Goal: Check status: Check status

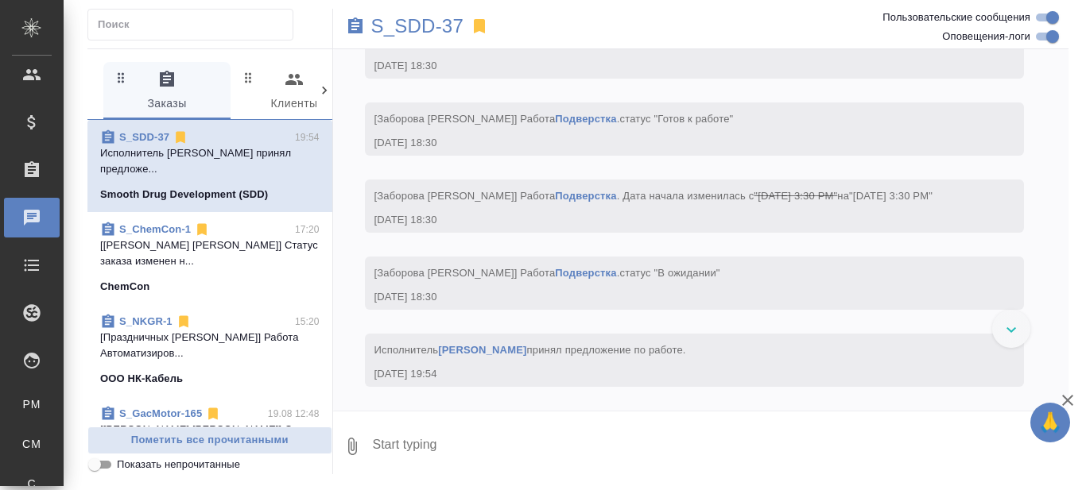
scroll to position [45785, 0]
click at [1009, 332] on icon at bounding box center [1011, 330] width 10 height 6
click at [459, 347] on link "[PERSON_NAME]" at bounding box center [482, 350] width 88 height 12
click at [413, 29] on p "S_SDD-37" at bounding box center [417, 26] width 93 height 16
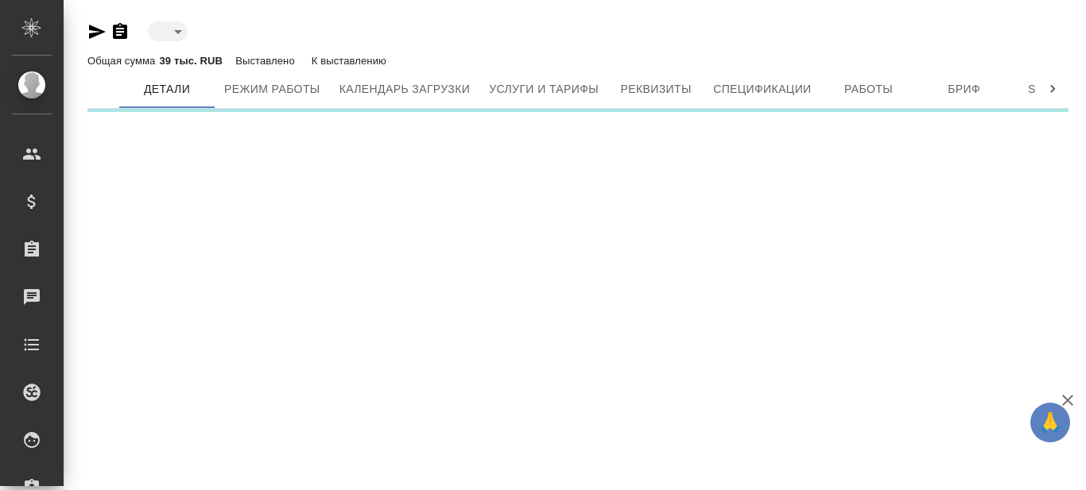
type input "active"
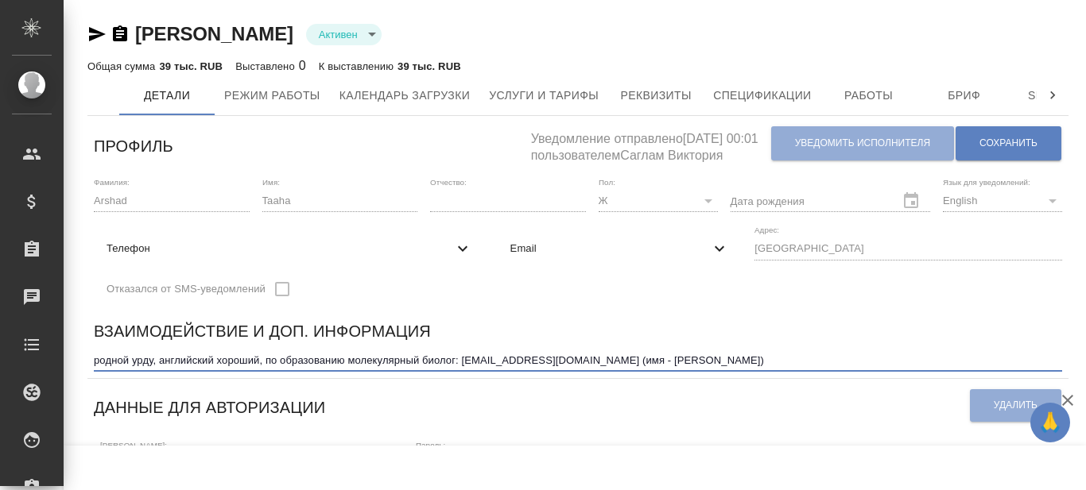
drag, startPoint x: 463, startPoint y: 360, endPoint x: 596, endPoint y: 365, distance: 133.6
click at [596, 365] on textarea "родной урду, английский хороший, по образованию молекулярный биолог: Taaha.arsh…" at bounding box center [578, 360] width 968 height 12
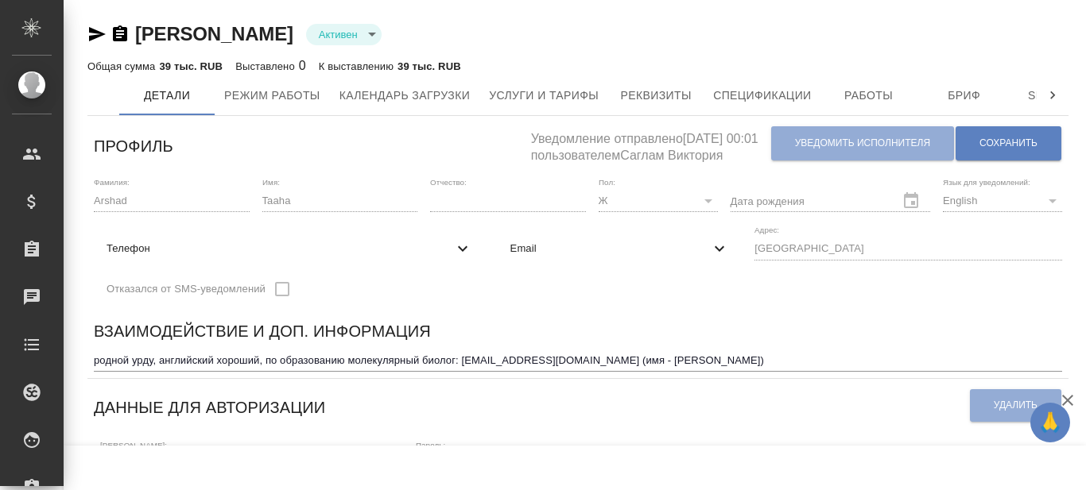
click at [929, 21] on div "Arshad Taaha Активен active" at bounding box center [577, 33] width 981 height 25
click at [884, 103] on span "Работы" at bounding box center [869, 96] width 76 height 20
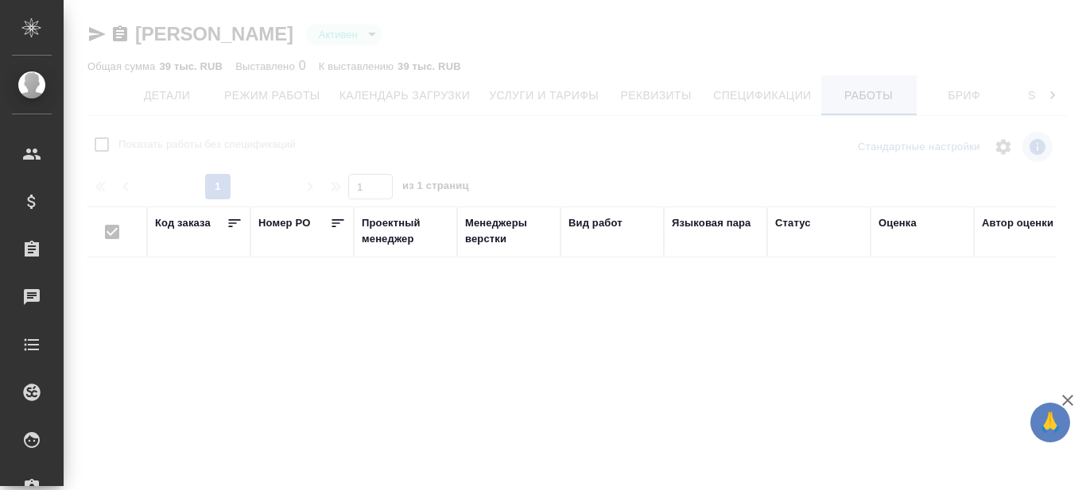
checkbox input "false"
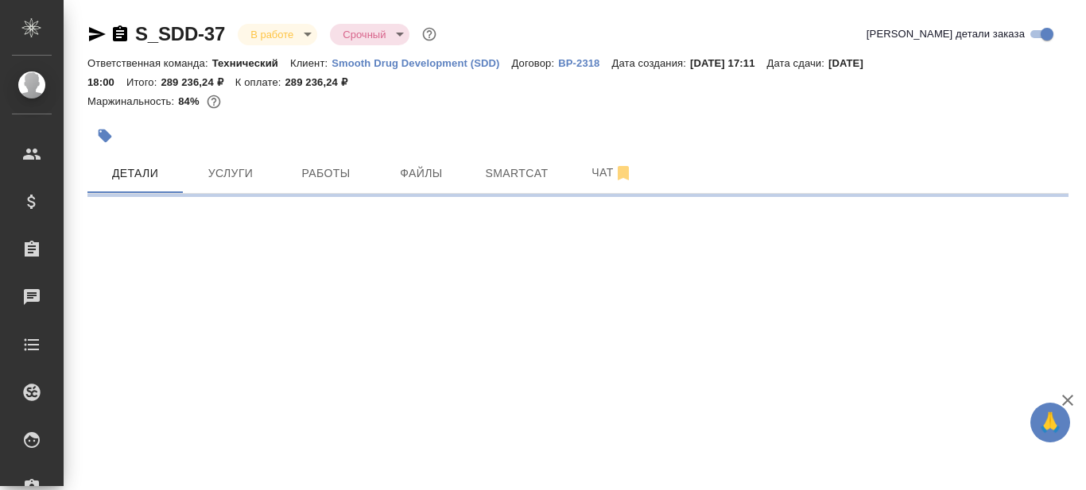
select select "RU"
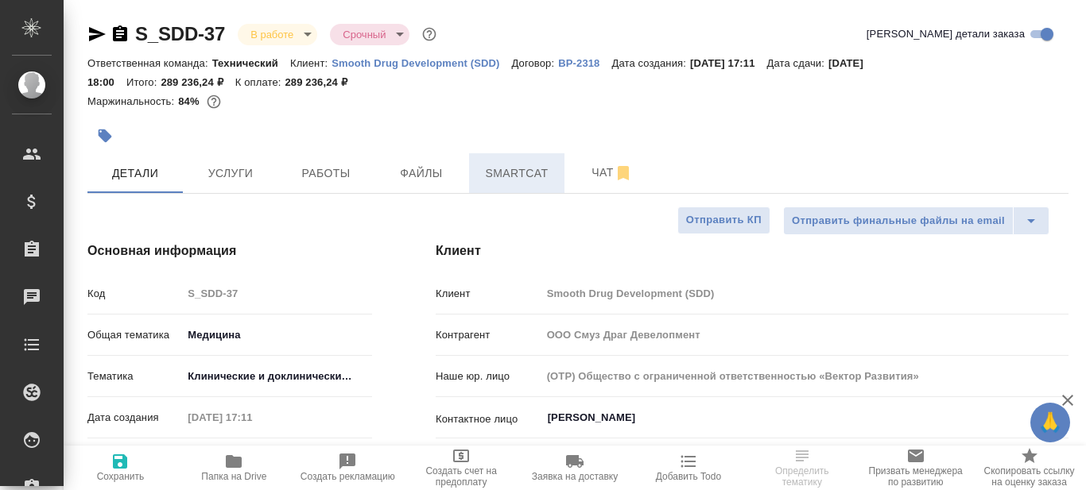
type textarea "x"
click at [511, 172] on span "Smartcat" at bounding box center [516, 174] width 76 height 20
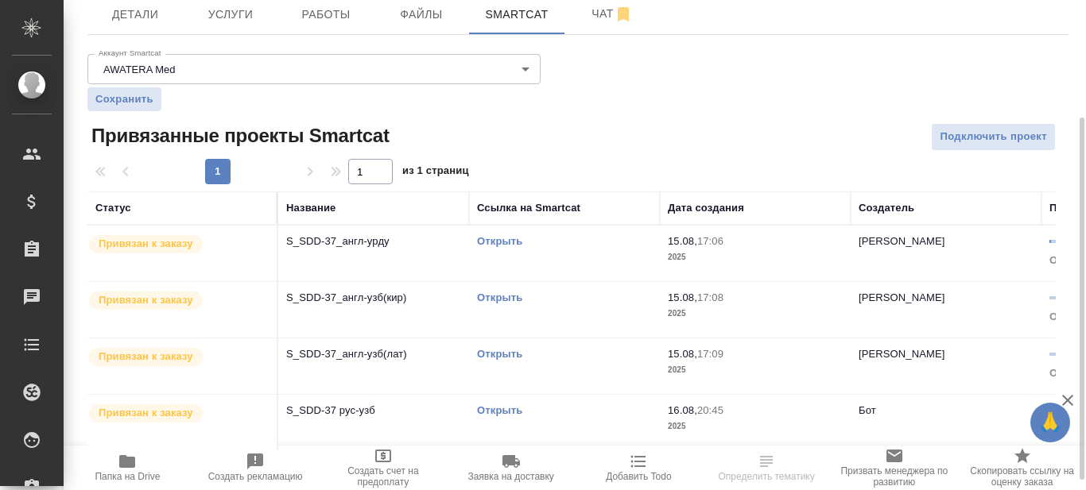
scroll to position [172, 0]
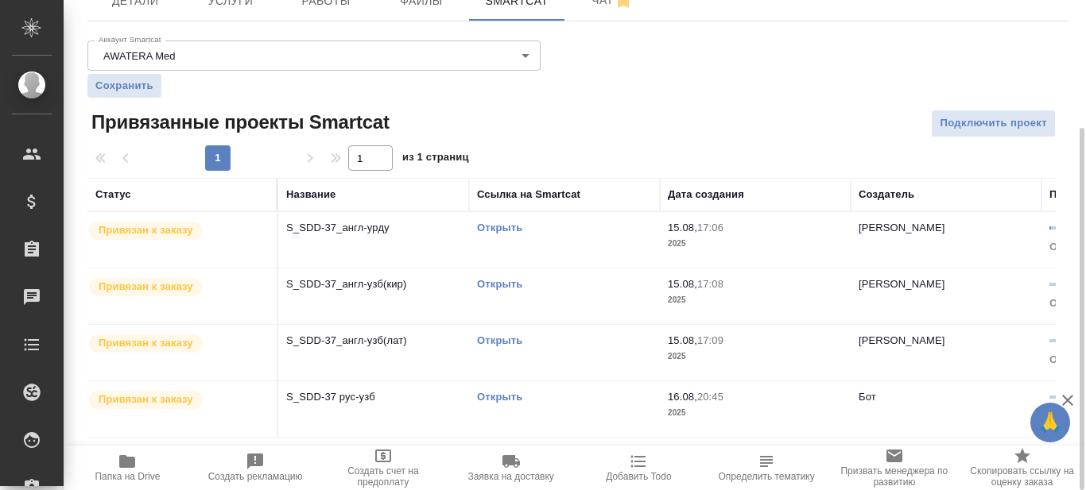
click at [513, 230] on link "Открыть" at bounding box center [499, 228] width 45 height 12
